Goal: Information Seeking & Learning: Learn about a topic

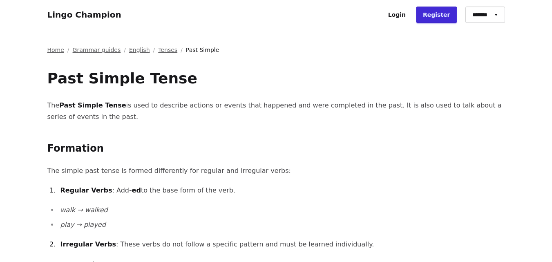
drag, startPoint x: 48, startPoint y: 105, endPoint x: 81, endPoint y: 117, distance: 35.5
click at [81, 117] on p "The Past Simple Tense is used to describe actions or events that happened and w…" at bounding box center [276, 111] width 458 height 23
copy p "The Past Simple Tense is used to describe actions or events that happened and w…"
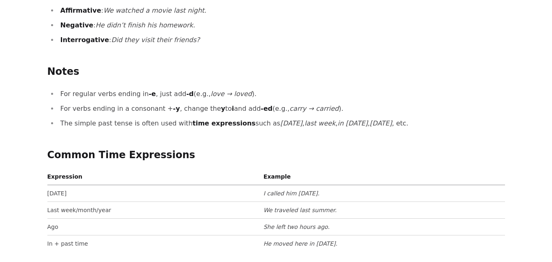
scroll to position [572, 0]
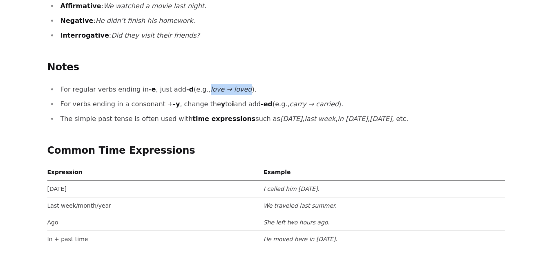
drag, startPoint x: 199, startPoint y: 89, endPoint x: 233, endPoint y: 90, distance: 34.0
click at [233, 90] on em "love → loved" at bounding box center [231, 89] width 41 height 8
copy em "love → loved"
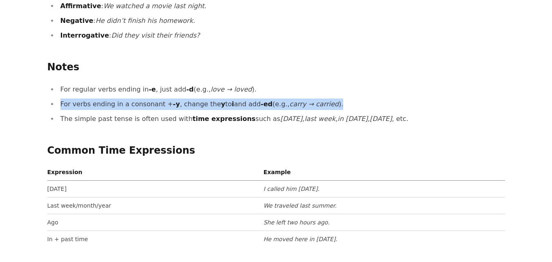
drag, startPoint x: 64, startPoint y: 103, endPoint x: 319, endPoint y: 105, distance: 255.5
click at [319, 105] on li "For verbs ending in a consonant + -y , change the y to i and add -ed (e.g., car…" at bounding box center [281, 104] width 447 height 11
copy li "For verbs ending in a consonant + -y , change the y to i and add -ed (e.g., car…"
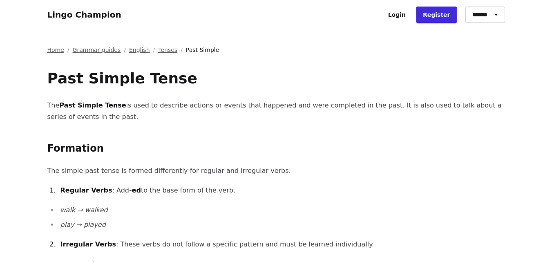
scroll to position [41, 0]
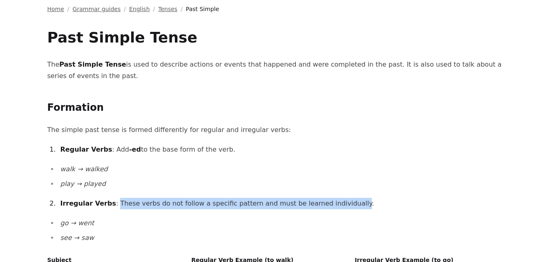
drag, startPoint x: 107, startPoint y: 204, endPoint x: 327, endPoint y: 203, distance: 220.0
click at [327, 203] on li "Irregular Verbs : These verbs do not follow a specific pattern and must be lear…" at bounding box center [281, 203] width 447 height 11
copy li "These verbs do not follow a specific pattern and must be learned individually"
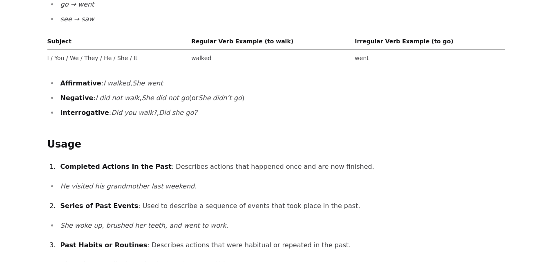
scroll to position [245, 0]
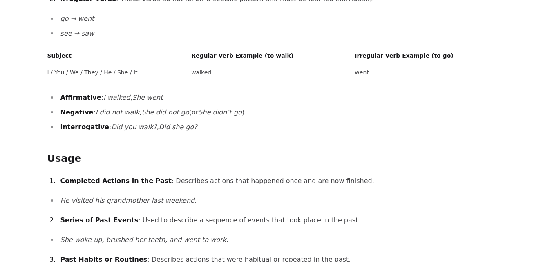
click at [169, 151] on div "Past Simple Tense The Past Simple Tense is used to describe actions or events t…" at bounding box center [276, 213] width 458 height 777
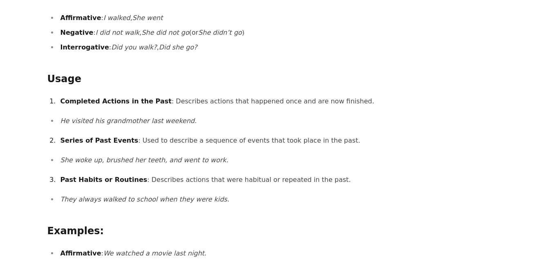
scroll to position [327, 0]
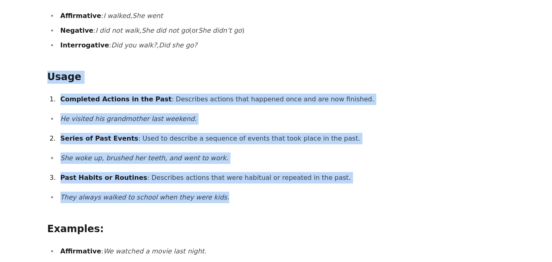
drag, startPoint x: 48, startPoint y: 76, endPoint x: 236, endPoint y: 200, distance: 226.0
click at [236, 200] on div "Past Simple Tense The Past Simple Tense is used to describe actions or events t…" at bounding box center [276, 131] width 458 height 777
copy div "Usage Completed Actions in the Past : Describes actions that happened once and …"
click at [240, 73] on h2 "Usage" at bounding box center [276, 77] width 458 height 13
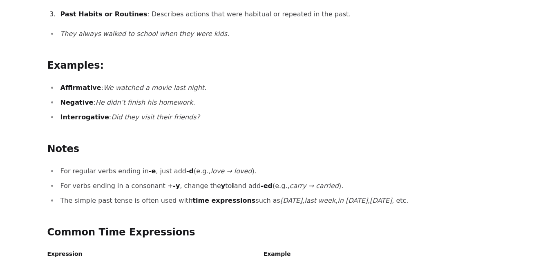
scroll to position [531, 0]
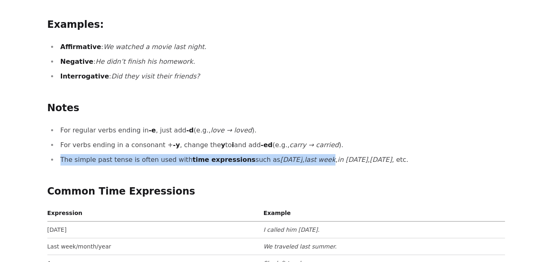
drag, startPoint x: 62, startPoint y: 159, endPoint x: 307, endPoint y: 160, distance: 244.9
click at [307, 160] on li "The simple past tense is often used with time expressions such as [DATE] , last…" at bounding box center [281, 159] width 447 height 11
click at [370, 161] on em "[DATE]" at bounding box center [381, 160] width 22 height 8
drag, startPoint x: 385, startPoint y: 160, endPoint x: 55, endPoint y: 163, distance: 330.3
click at [55, 163] on ul "For regular verbs ending in -e , just add -d (e.g., love → loved ). For verbs e…" at bounding box center [276, 145] width 458 height 41
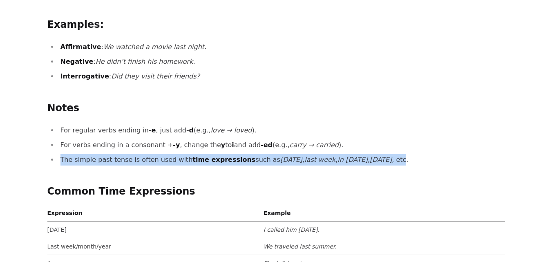
copy li "The simple past tense is often used with time expressions such as [DATE] , last…"
